Goal: Find specific page/section: Find specific page/section

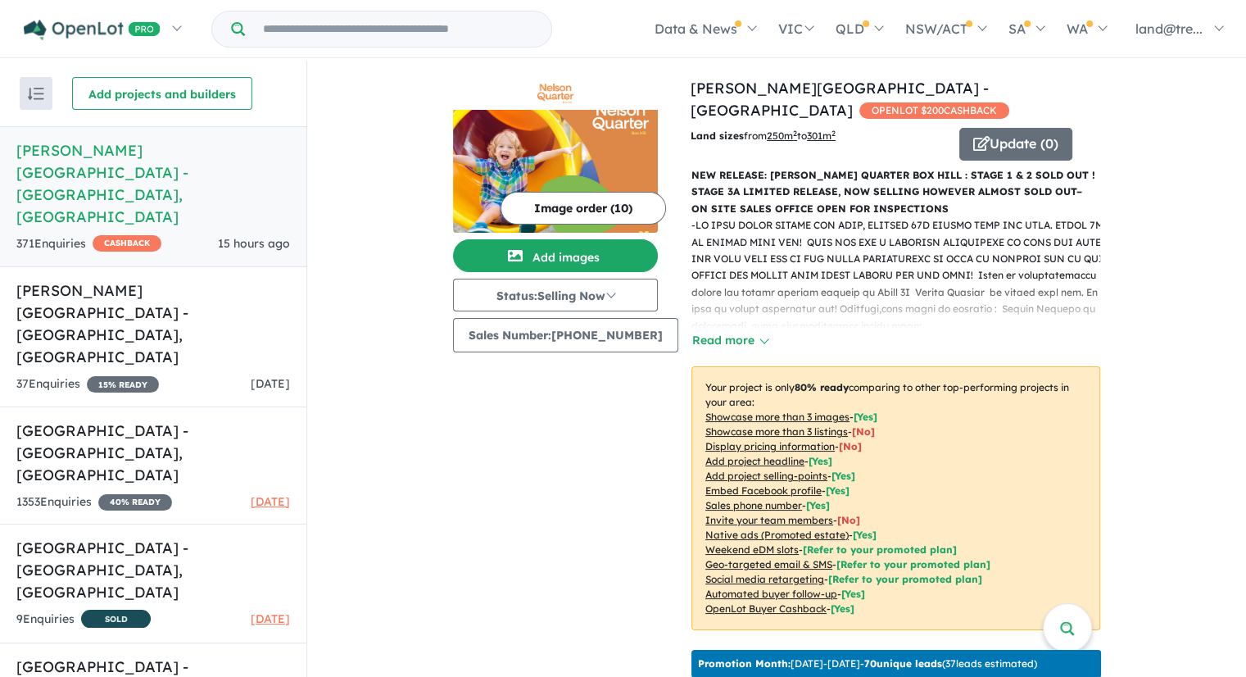
click at [160, 147] on h5 "[PERSON_NAME][GEOGRAPHIC_DATA] - [GEOGRAPHIC_DATA] , [GEOGRAPHIC_DATA]" at bounding box center [153, 183] width 274 height 88
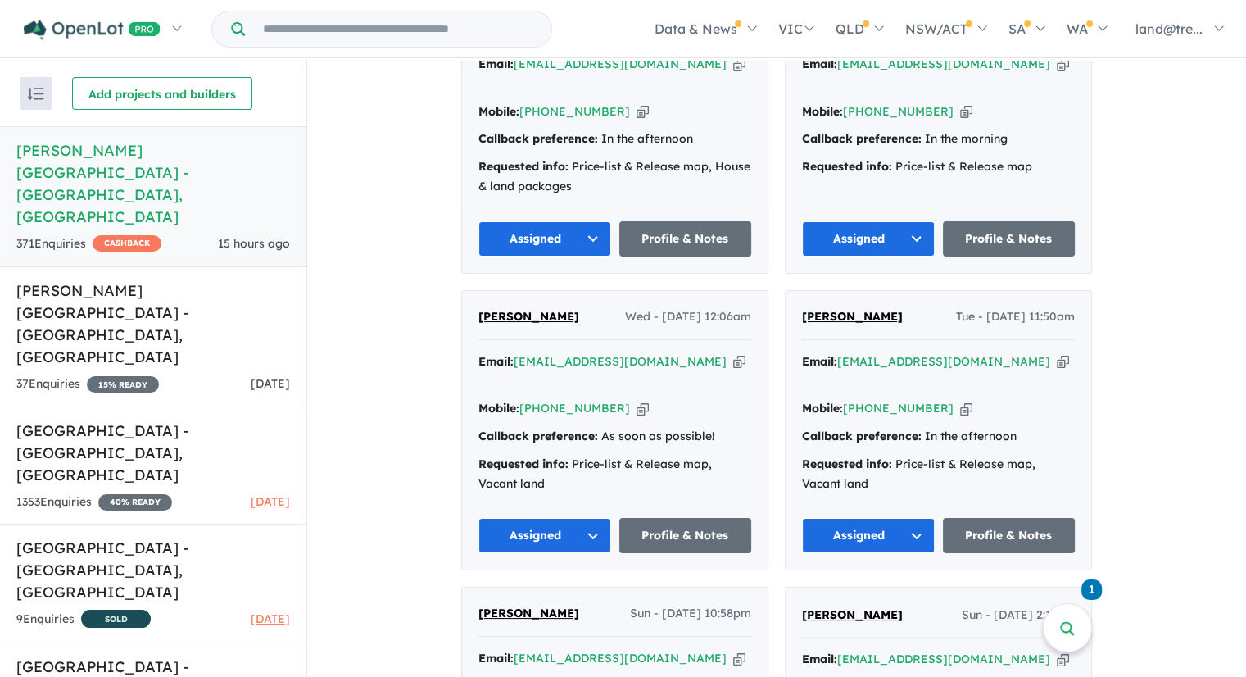
scroll to position [819, 0]
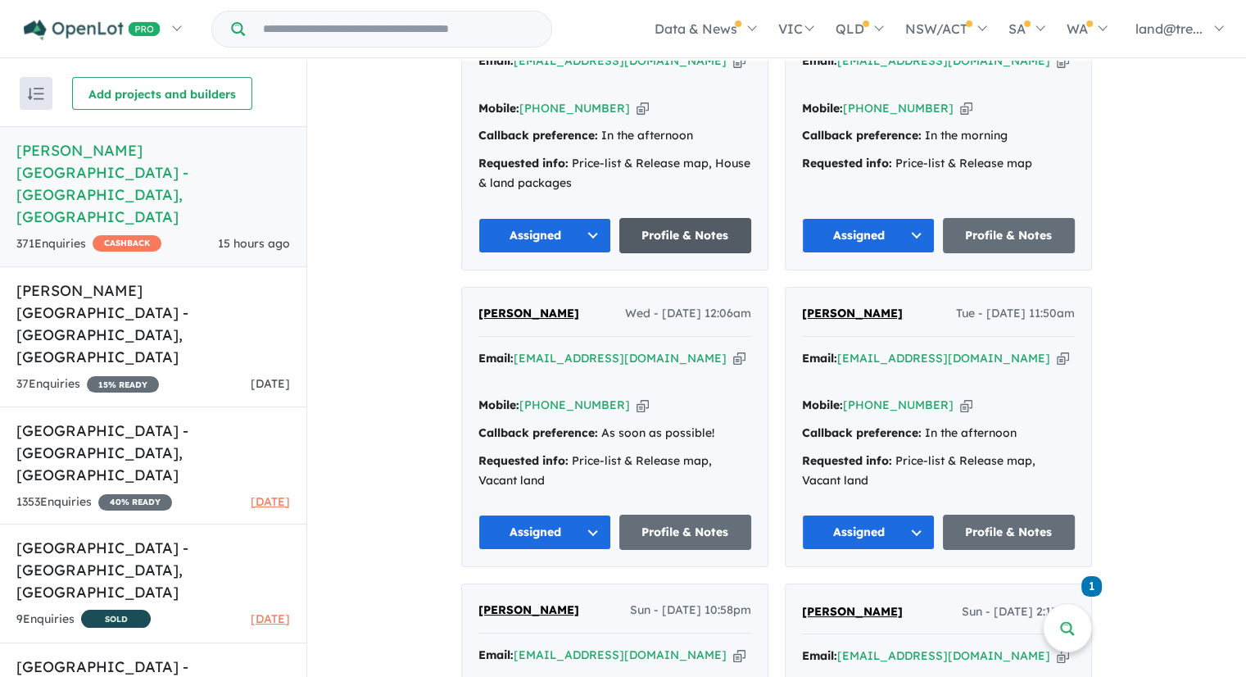
click at [675, 219] on link "Profile & Notes" at bounding box center [685, 235] width 133 height 35
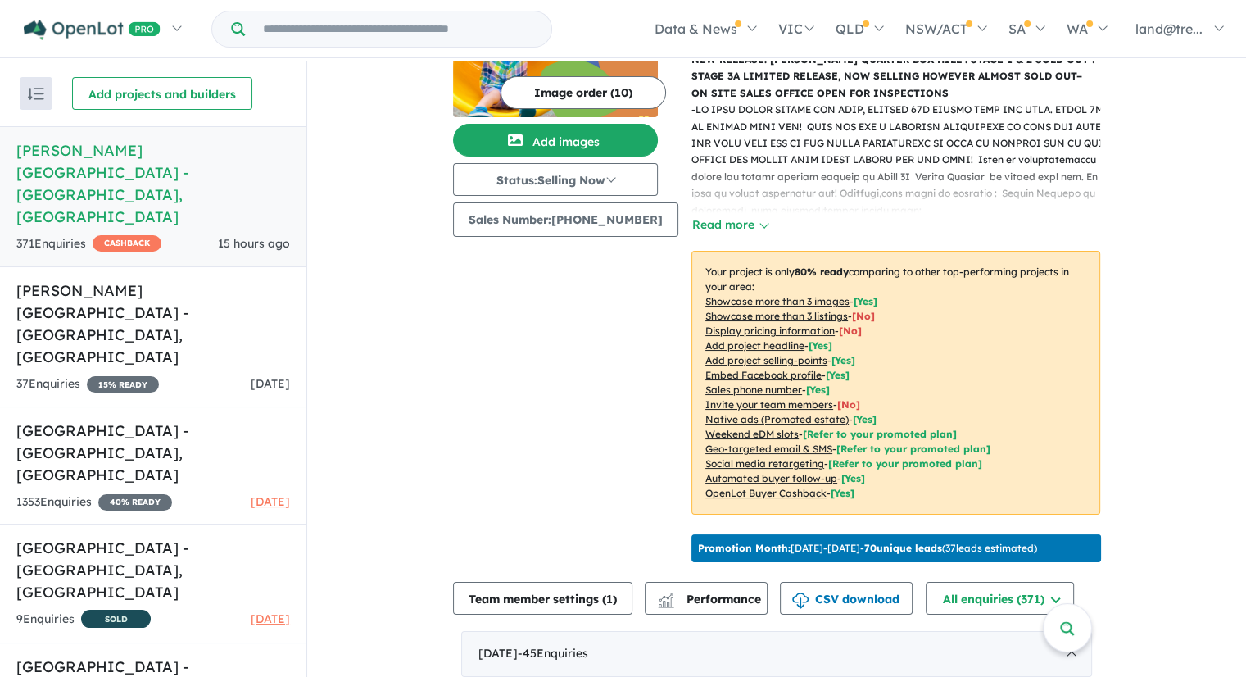
scroll to position [0, 0]
